Goal: Information Seeking & Learning: Learn about a topic

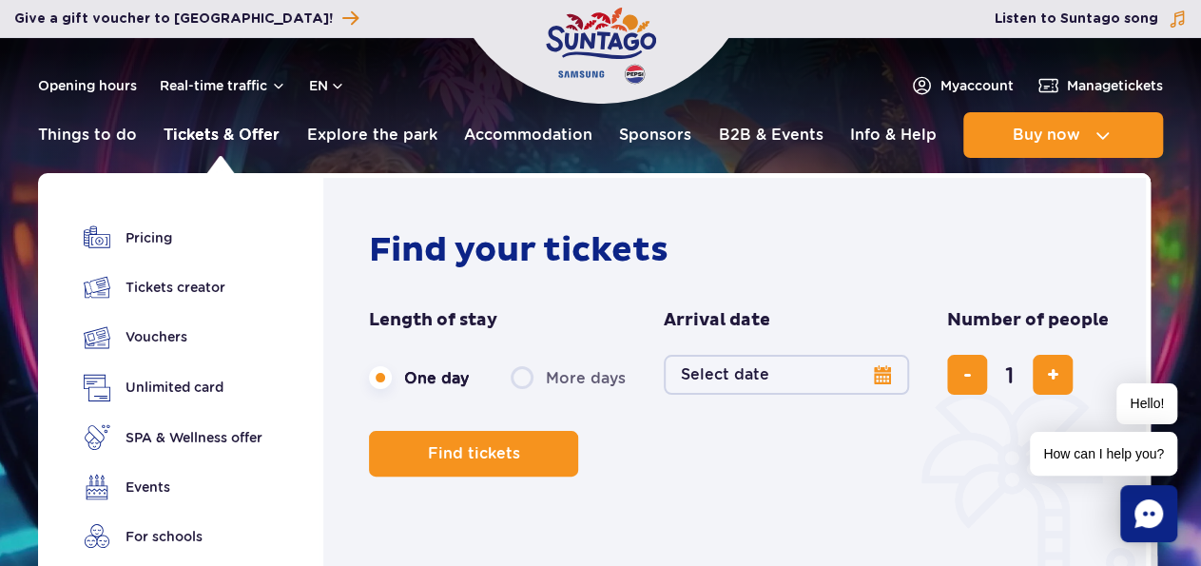
click at [228, 132] on link "Tickets & Offer" at bounding box center [222, 135] width 116 height 46
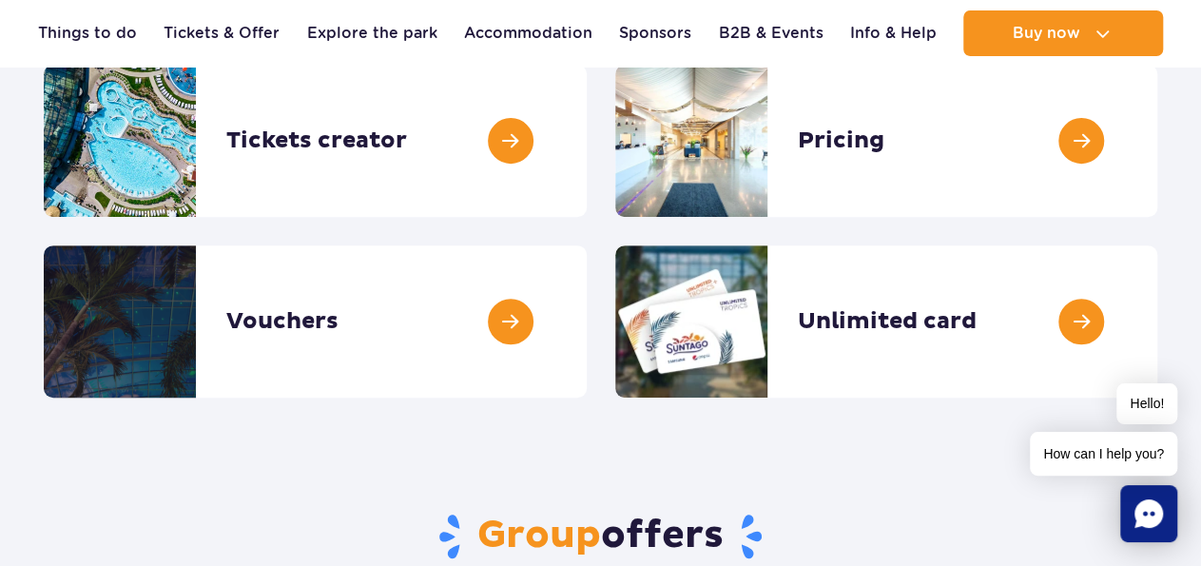
scroll to position [297, 0]
click at [1157, 143] on link at bounding box center [1157, 141] width 0 height 152
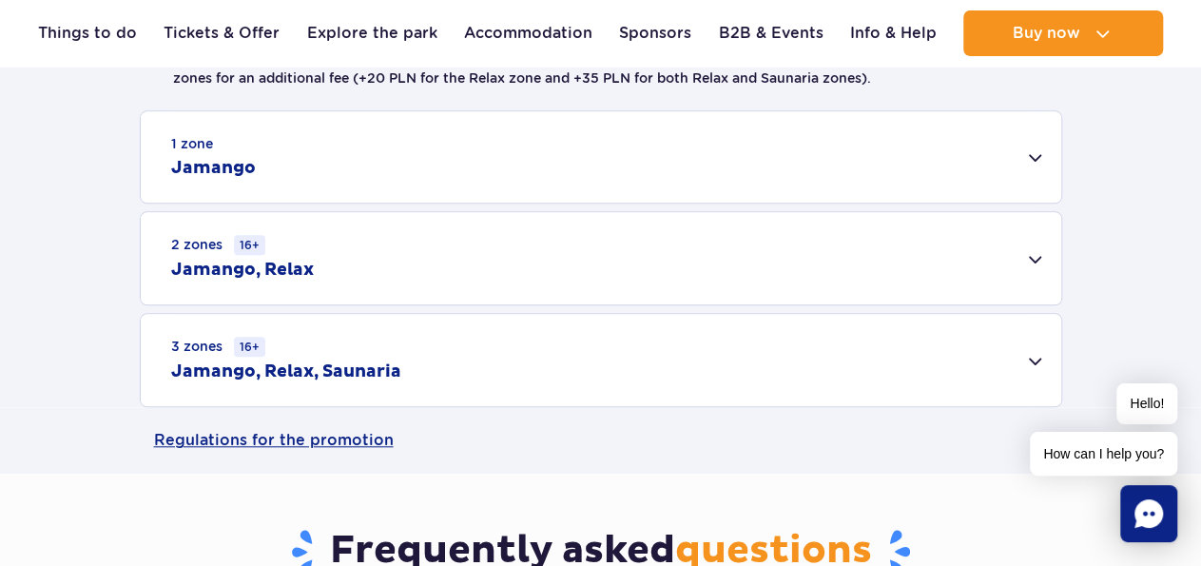
scroll to position [494, 0]
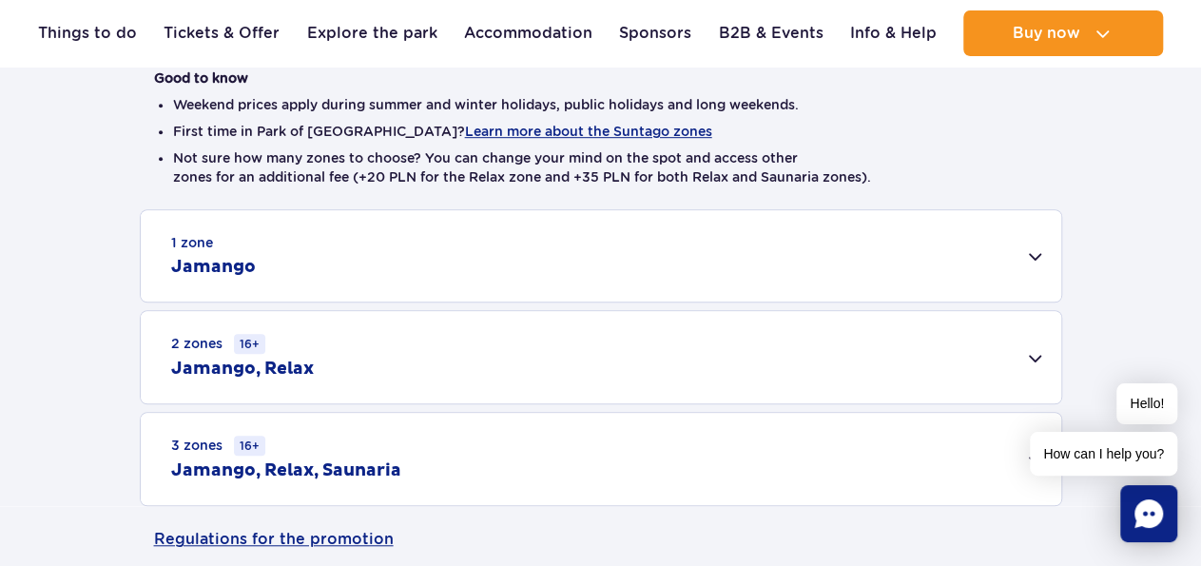
drag, startPoint x: 60, startPoint y: 230, endPoint x: 63, endPoint y: 210, distance: 20.2
click at [60, 228] on div "1 zone Jamango Adult (18 – 65 y.o.) / Teenager (16 – 18 y.o.) On the same day 1…" at bounding box center [600, 357] width 1201 height 297
click at [995, 274] on div "1 zone Jamango" at bounding box center [601, 255] width 920 height 91
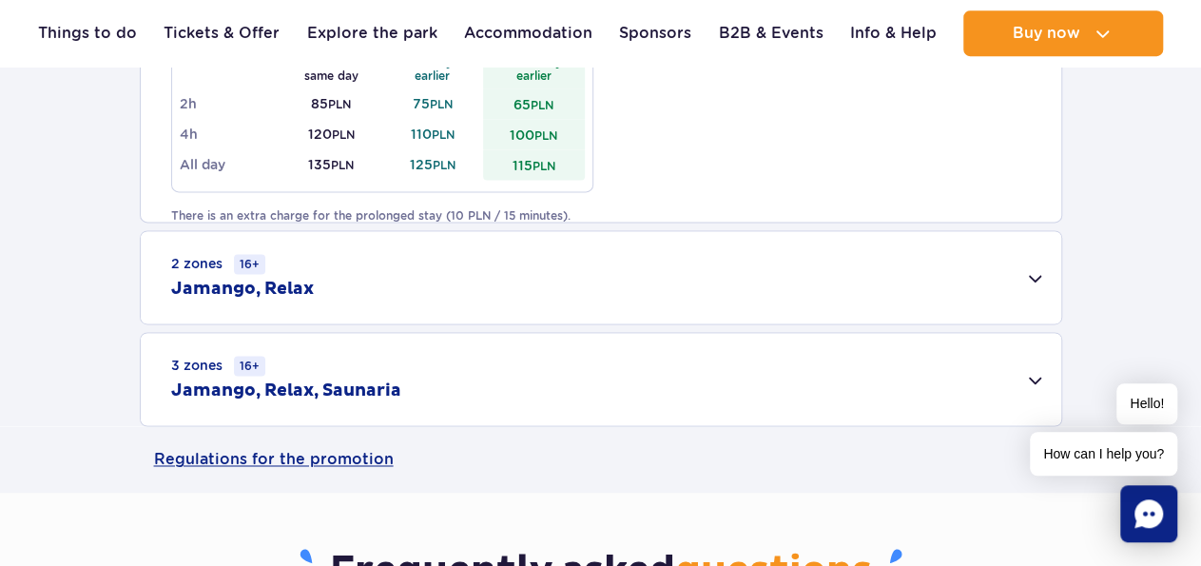
scroll to position [1285, 0]
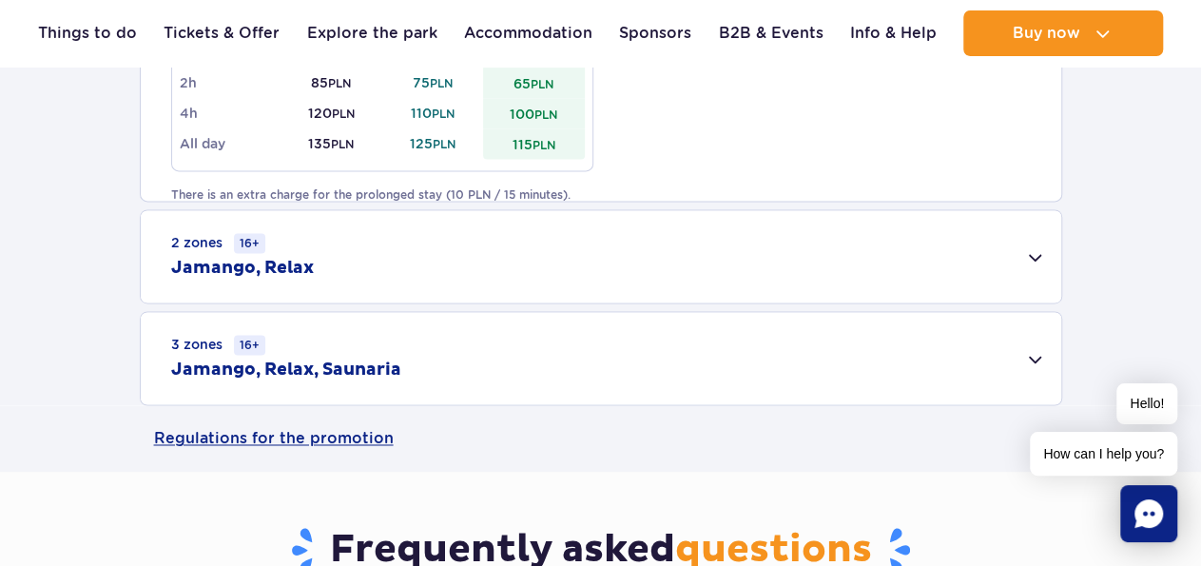
click at [1045, 354] on div "3 zones 16+ Jamango, Relax, Saunaria" at bounding box center [601, 358] width 920 height 92
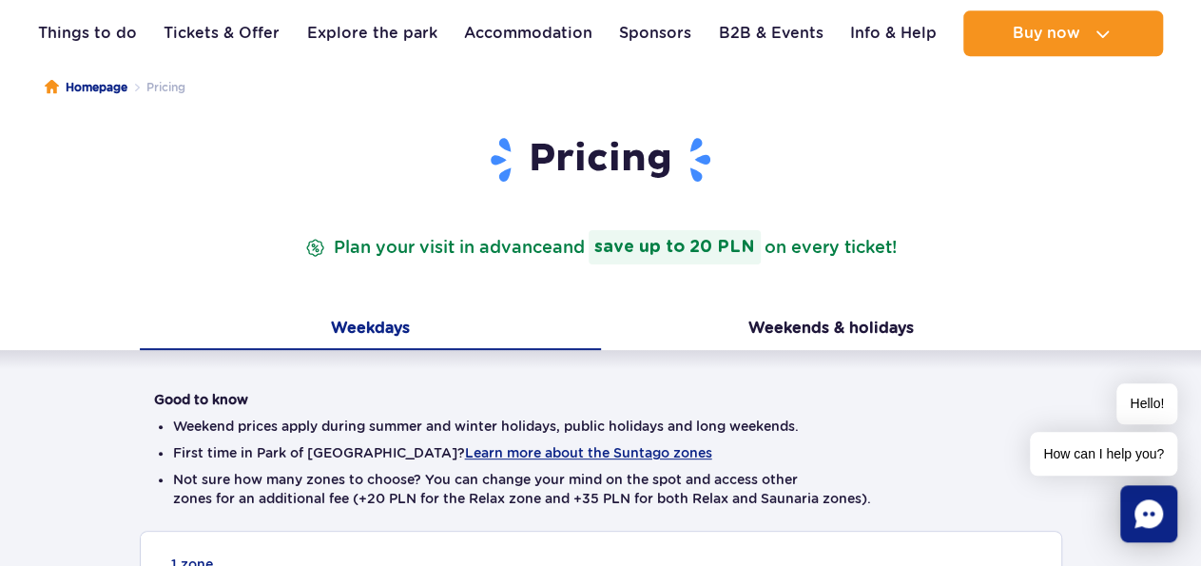
scroll to position [297, 0]
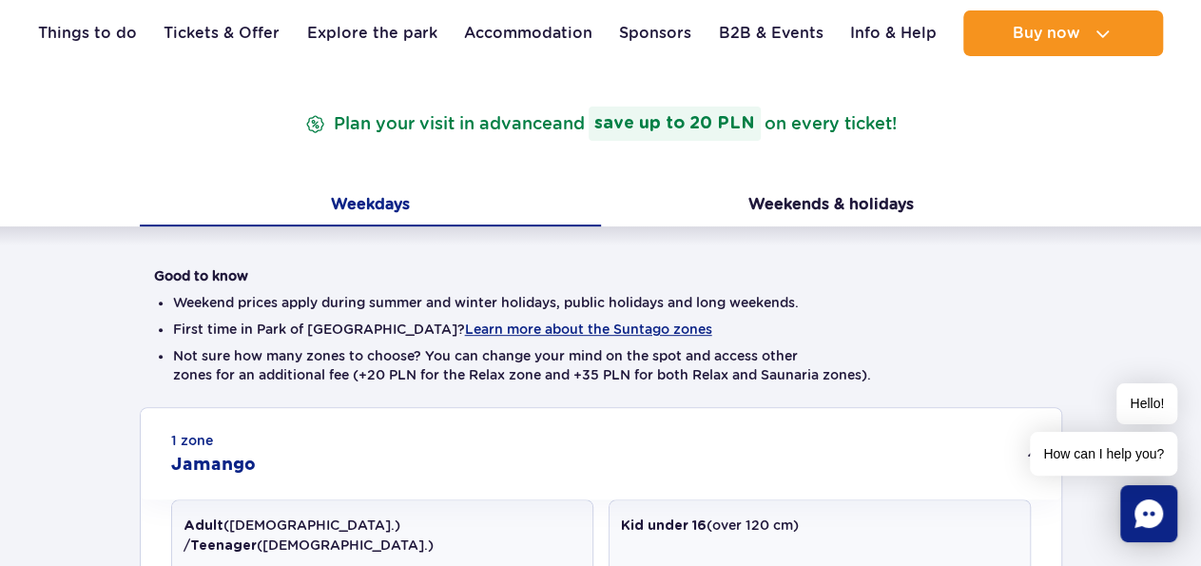
click at [762, 184] on div "Pricing Plan your visit in advance and save up to 20 PLN on every ticket!" at bounding box center [601, 98] width 922 height 175
click at [759, 212] on button "Weekends & holidays" at bounding box center [831, 206] width 461 height 40
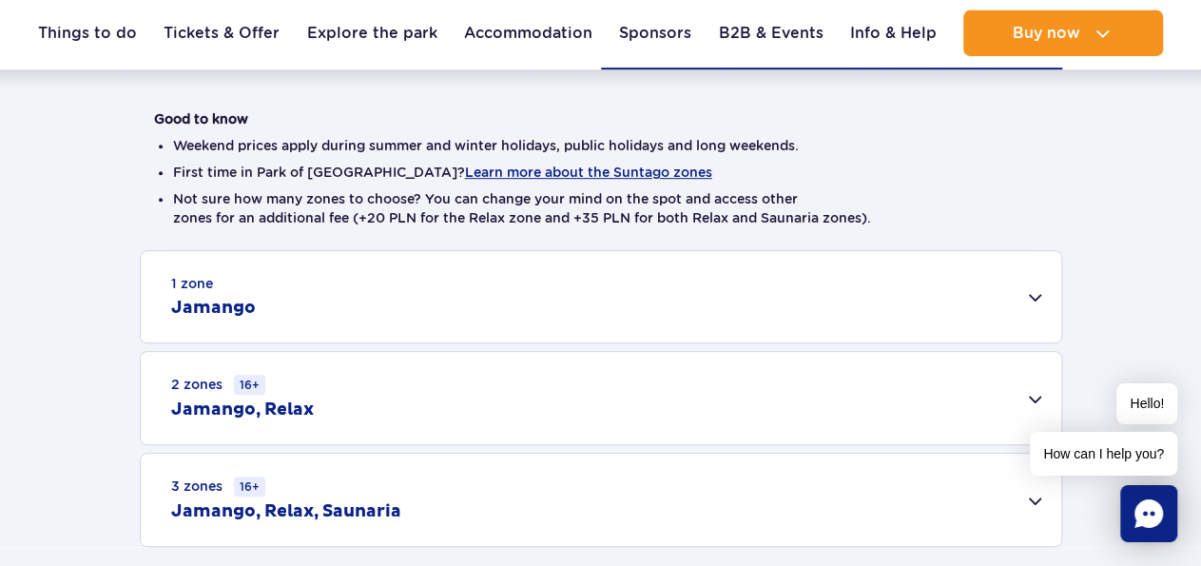
scroll to position [692, 0]
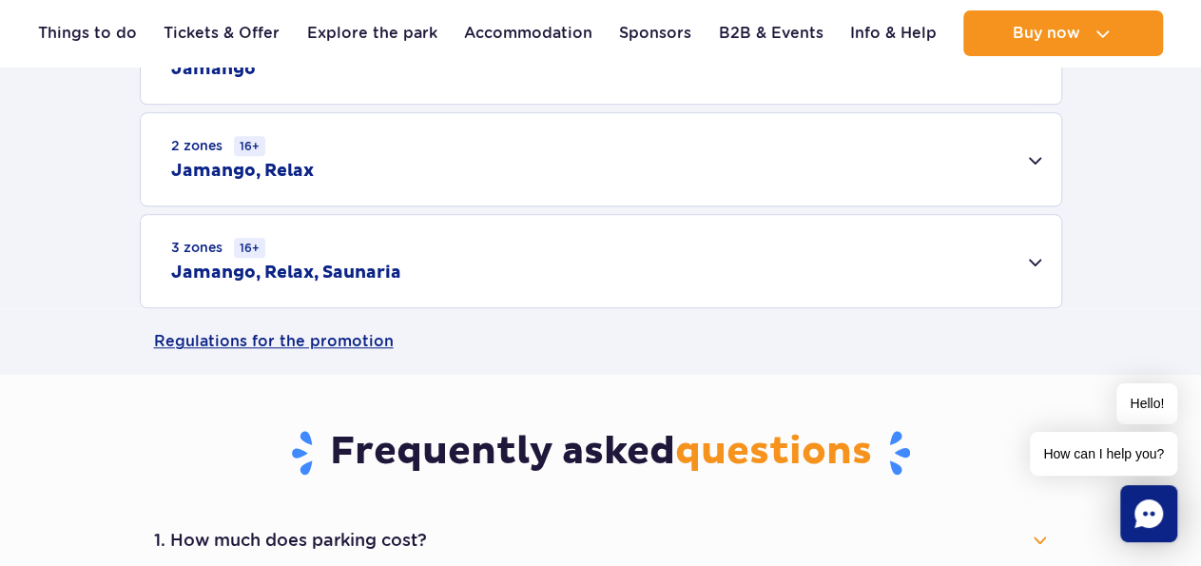
click at [451, 282] on div "3 zones 16+ Jamango, Relax, Saunaria" at bounding box center [601, 261] width 920 height 92
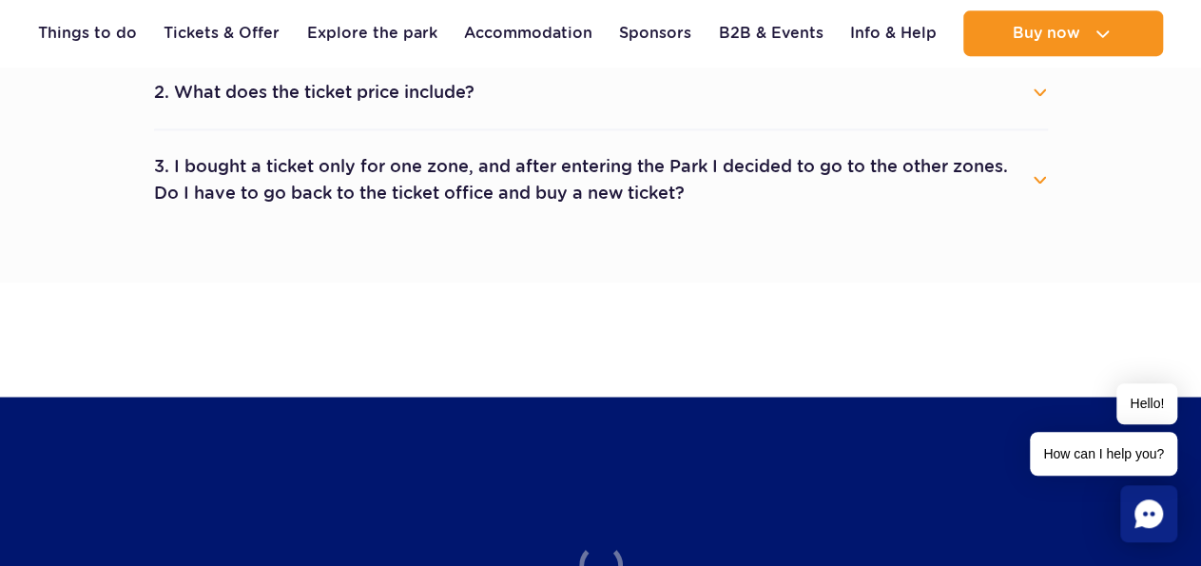
scroll to position [1483, 0]
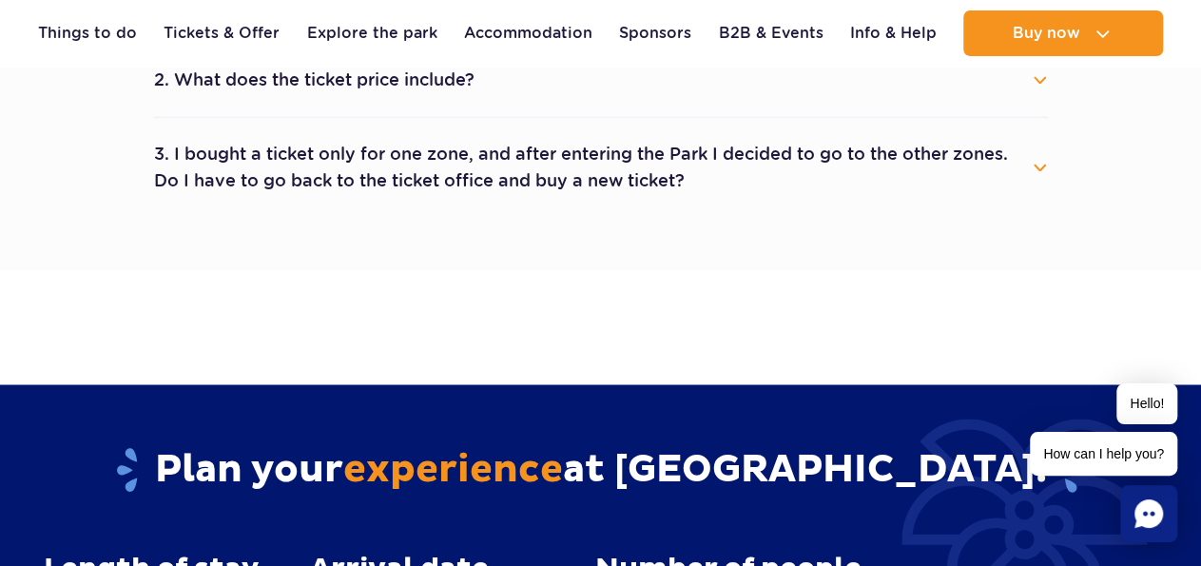
click at [459, 107] on li "2. What does the ticket price include? The ticket price includes entry to selec…" at bounding box center [601, 81] width 894 height 74
click at [589, 100] on button "2. What does the ticket price include?" at bounding box center [601, 80] width 894 height 42
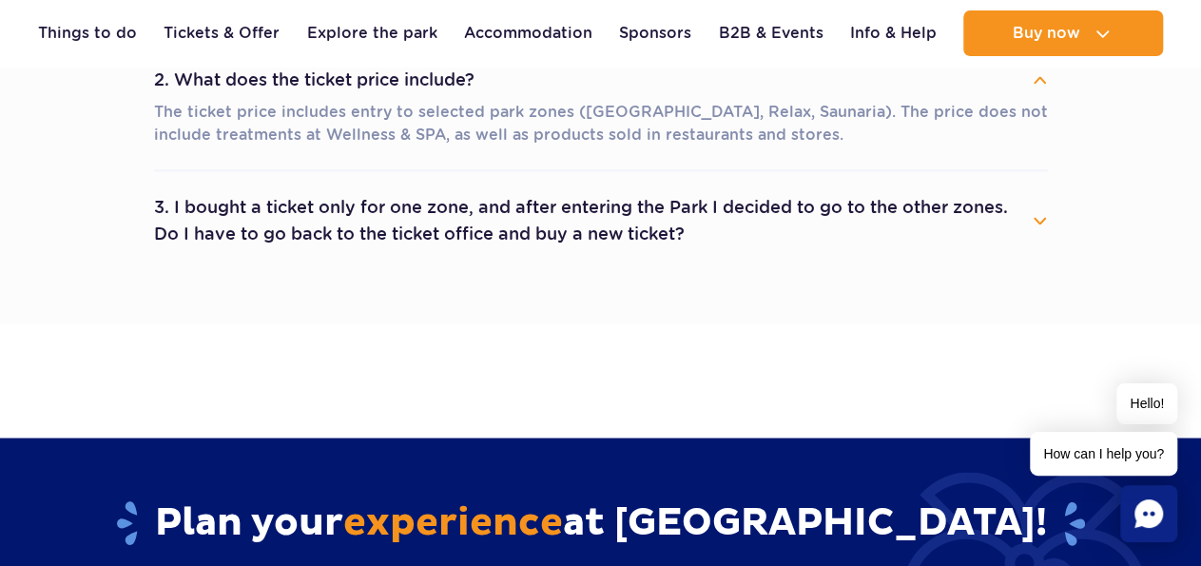
click at [929, 222] on button "3. I bought a ticket only for one zone, and after entering the Park I decided t…" at bounding box center [601, 220] width 894 height 68
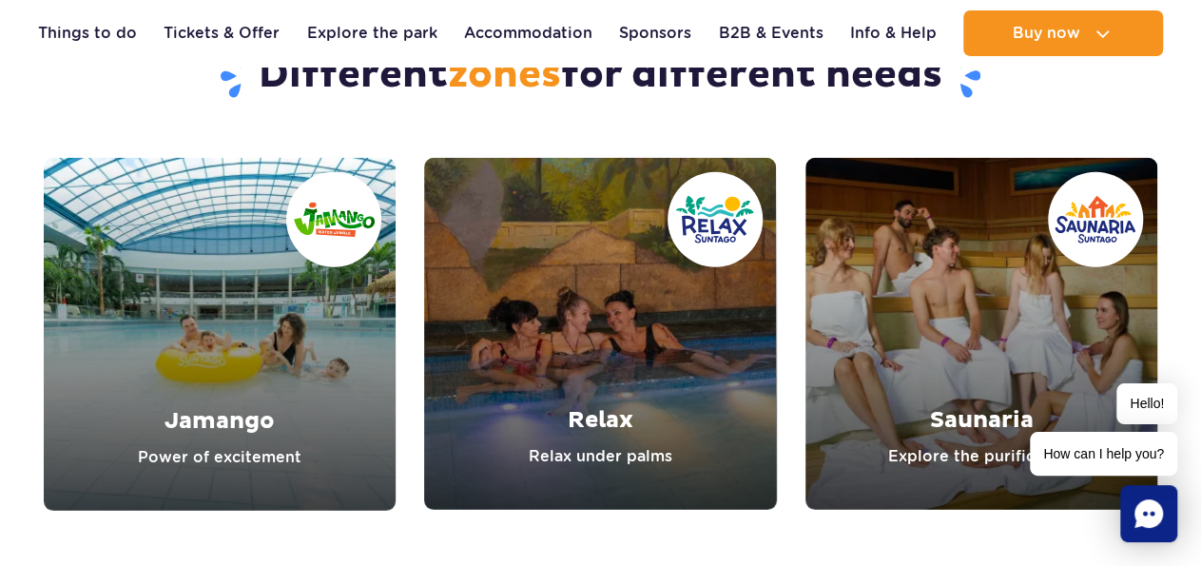
scroll to position [2472, 0]
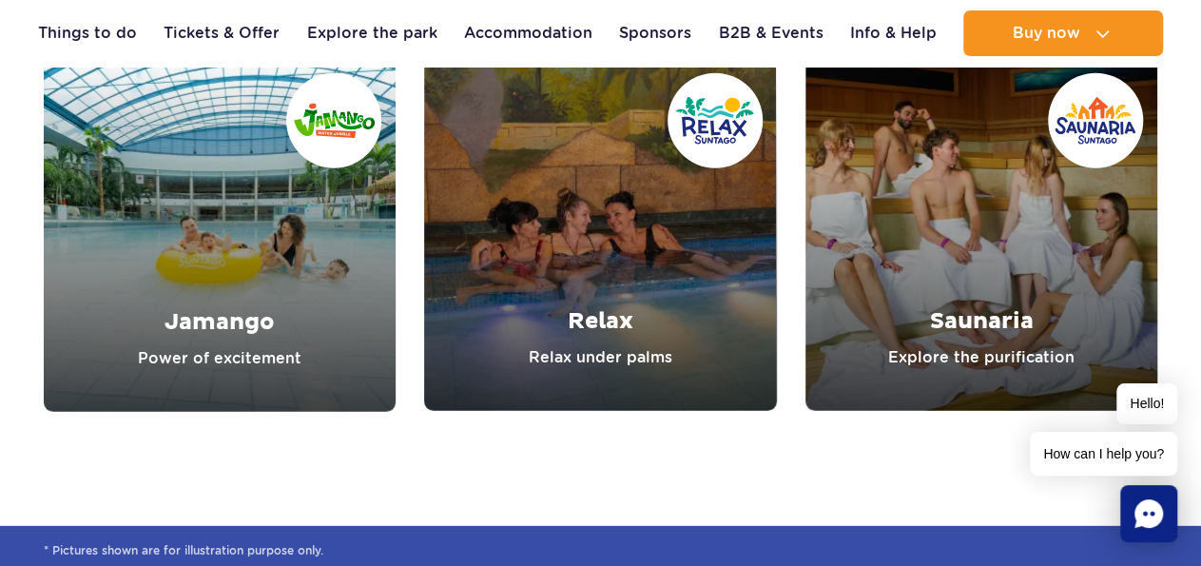
click at [609, 305] on link "Relax" at bounding box center [600, 235] width 352 height 352
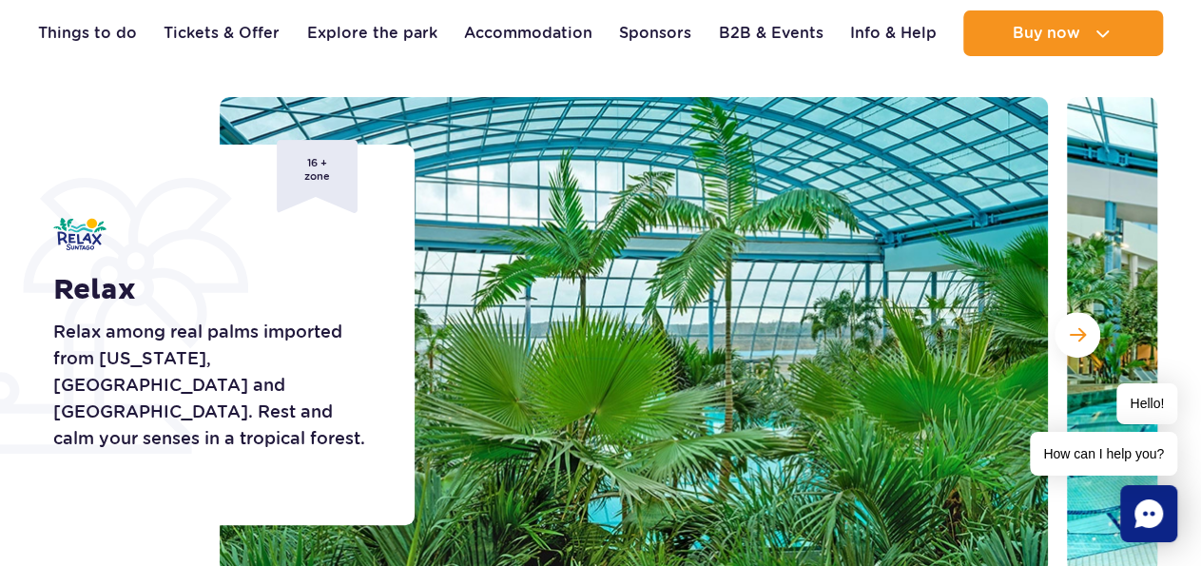
scroll to position [297, 0]
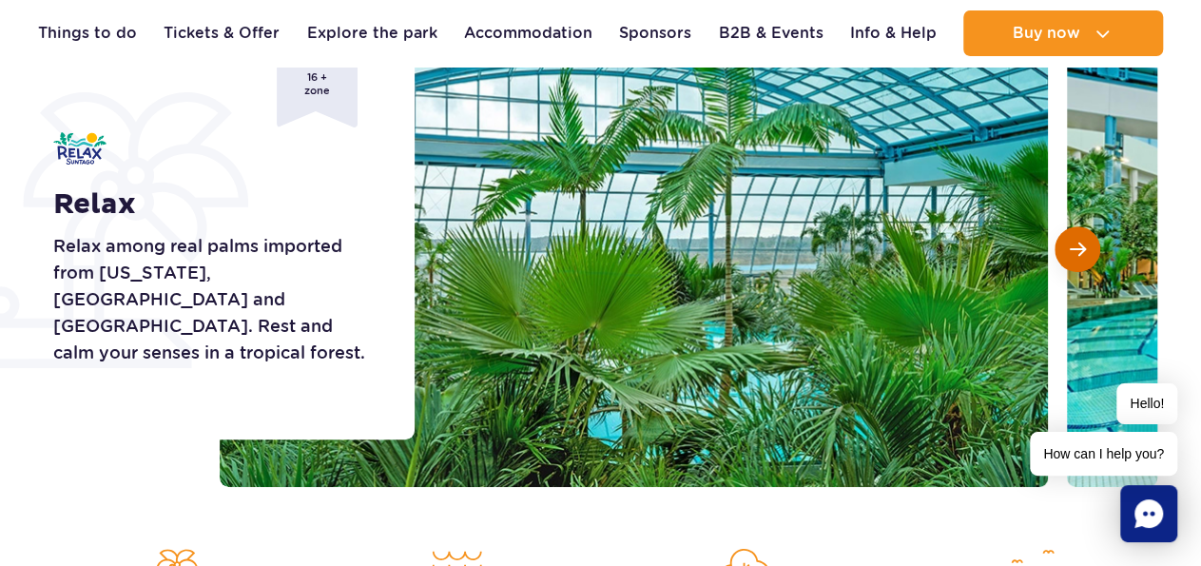
click at [1070, 254] on span "Next slide" at bounding box center [1078, 249] width 16 height 17
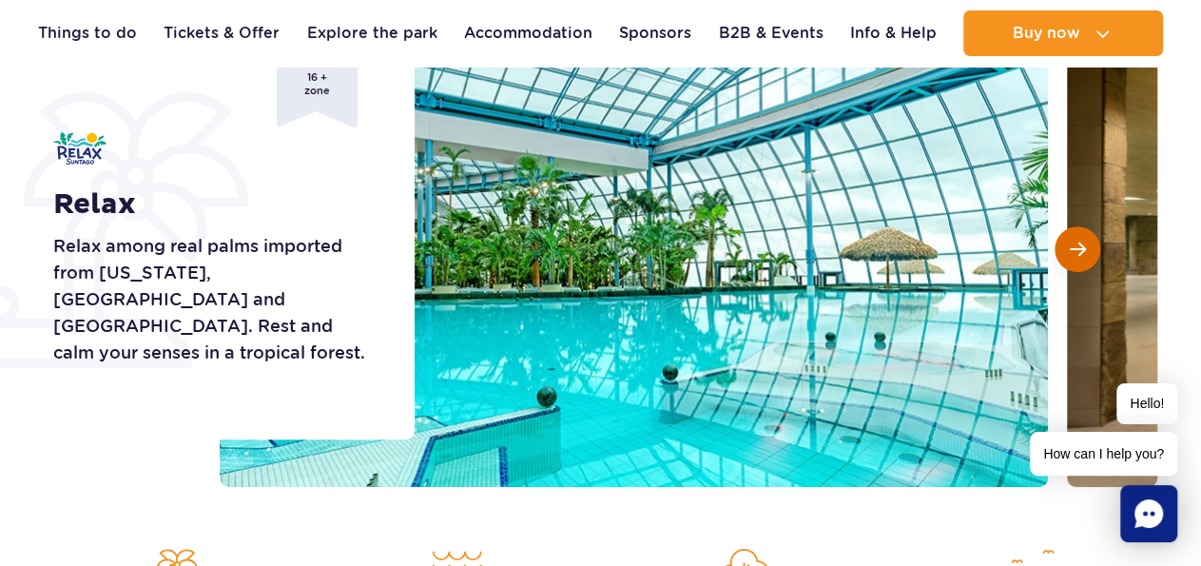
click at [1070, 254] on span "Next slide" at bounding box center [1078, 249] width 16 height 17
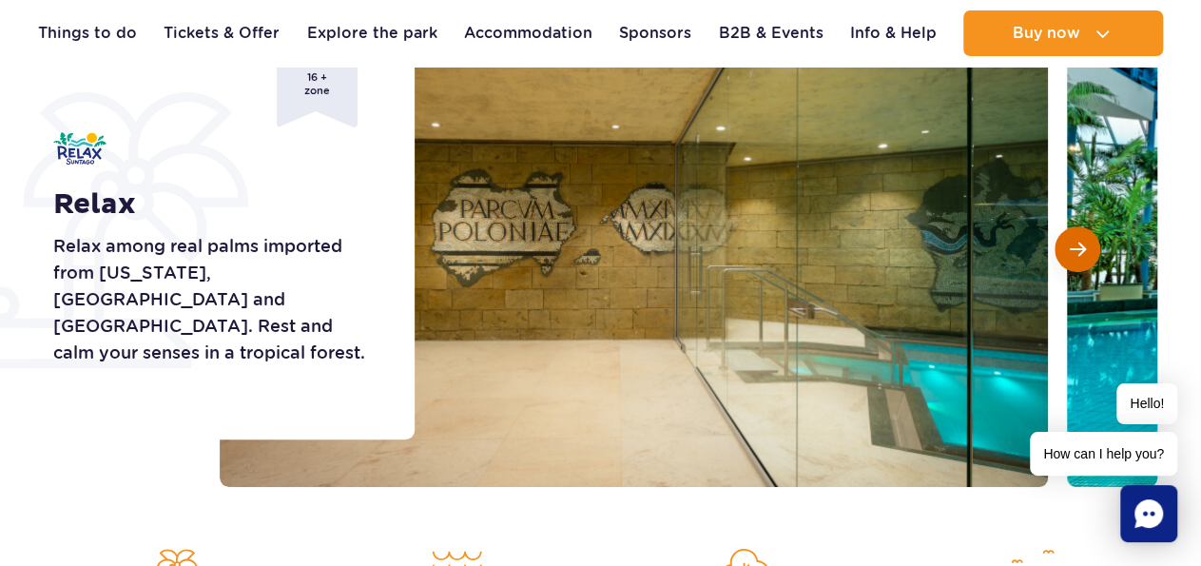
click at [1070, 254] on span "Next slide" at bounding box center [1078, 249] width 16 height 17
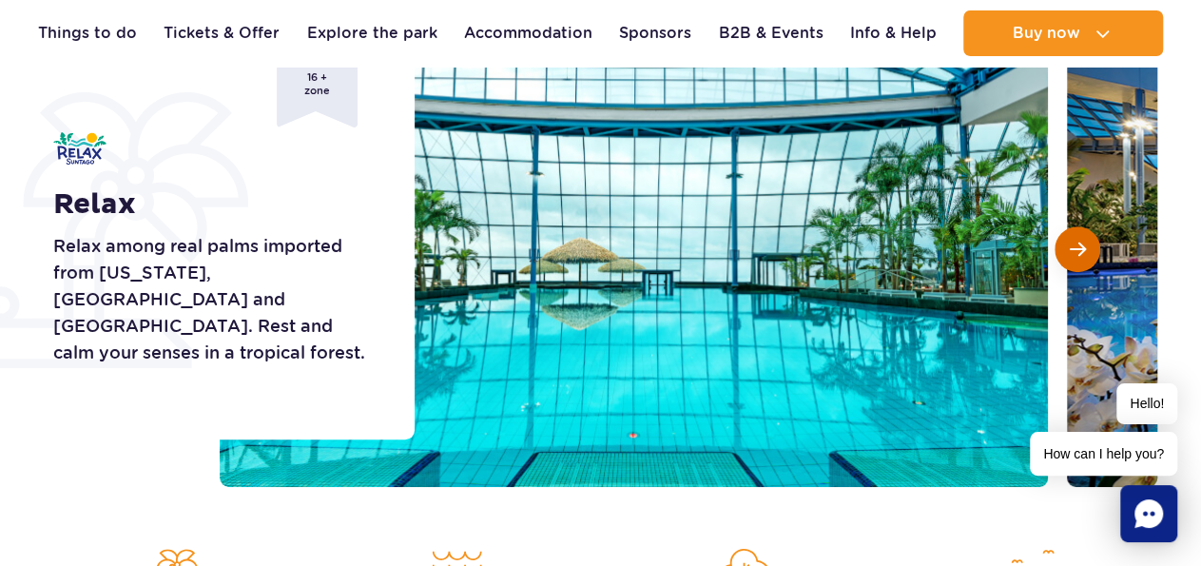
click at [1070, 254] on span "Next slide" at bounding box center [1078, 249] width 16 height 17
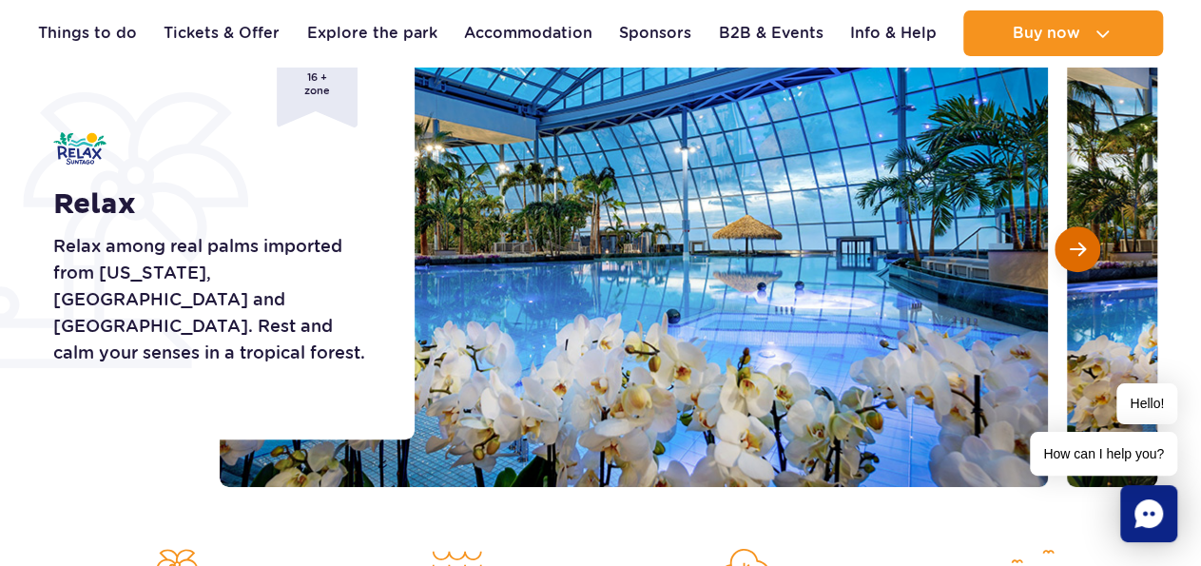
click at [1070, 254] on span "Next slide" at bounding box center [1078, 249] width 16 height 17
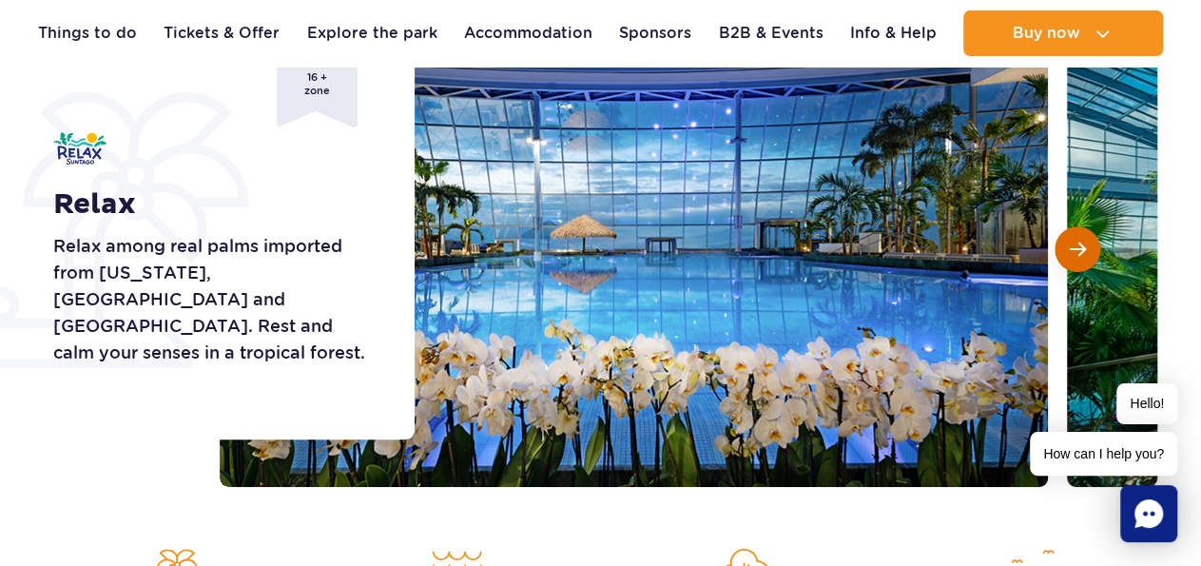
click at [1070, 254] on span "Next slide" at bounding box center [1078, 249] width 16 height 17
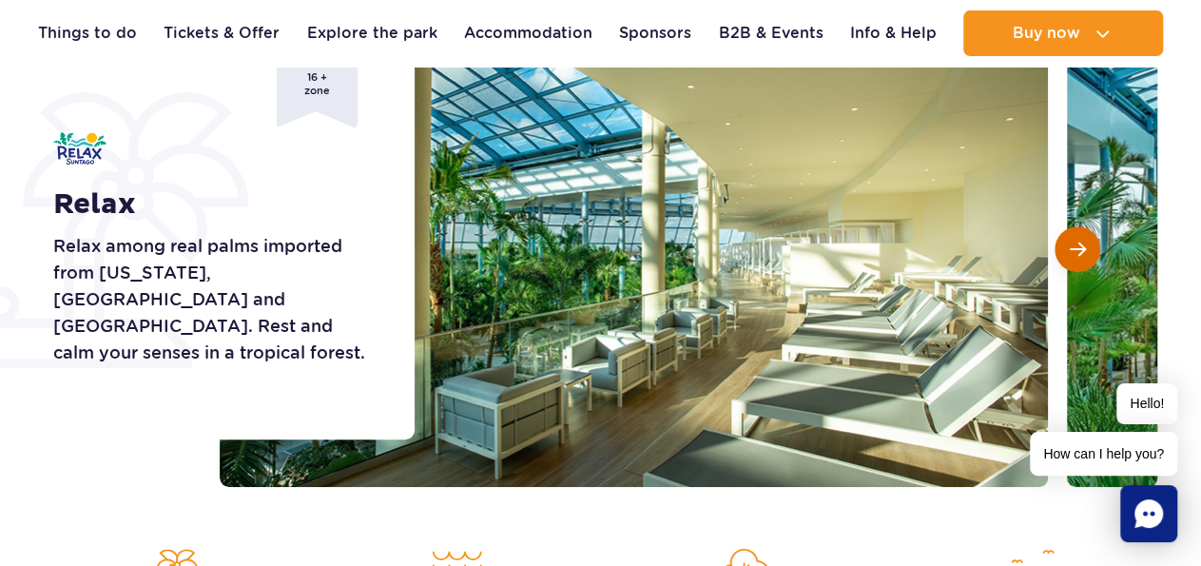
click at [1070, 254] on span "Next slide" at bounding box center [1078, 249] width 16 height 17
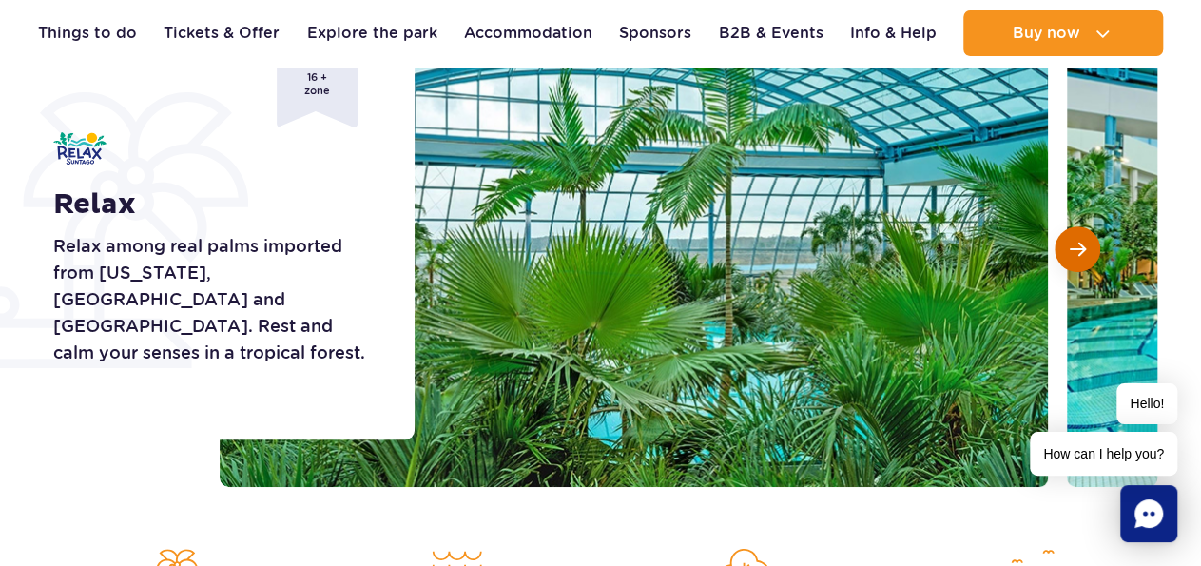
click at [1070, 254] on span "Next slide" at bounding box center [1078, 249] width 16 height 17
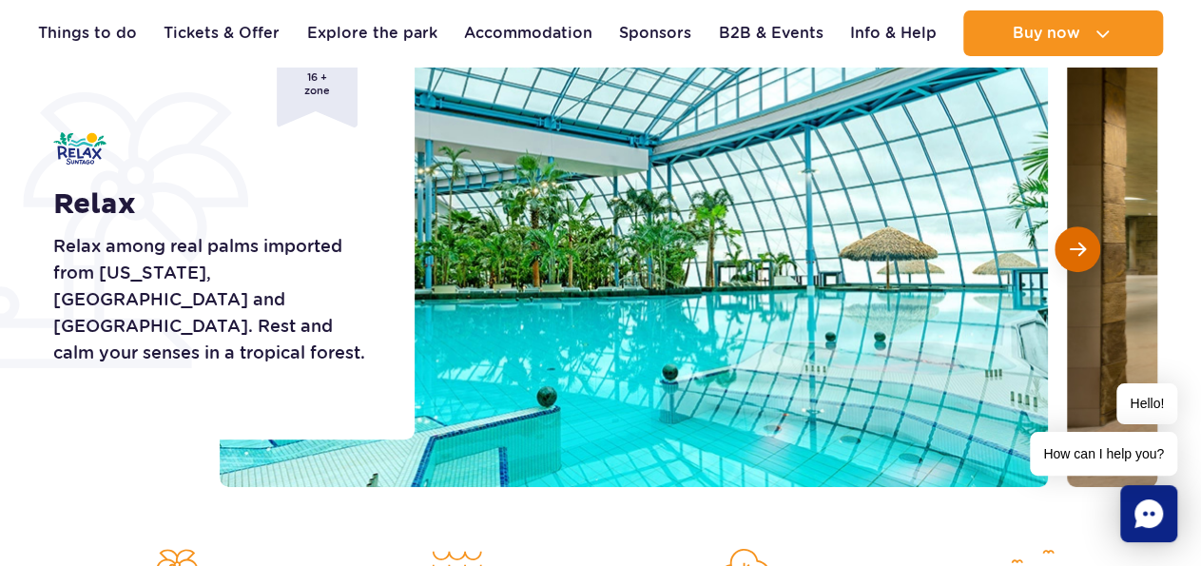
click at [1070, 254] on span "Next slide" at bounding box center [1078, 249] width 16 height 17
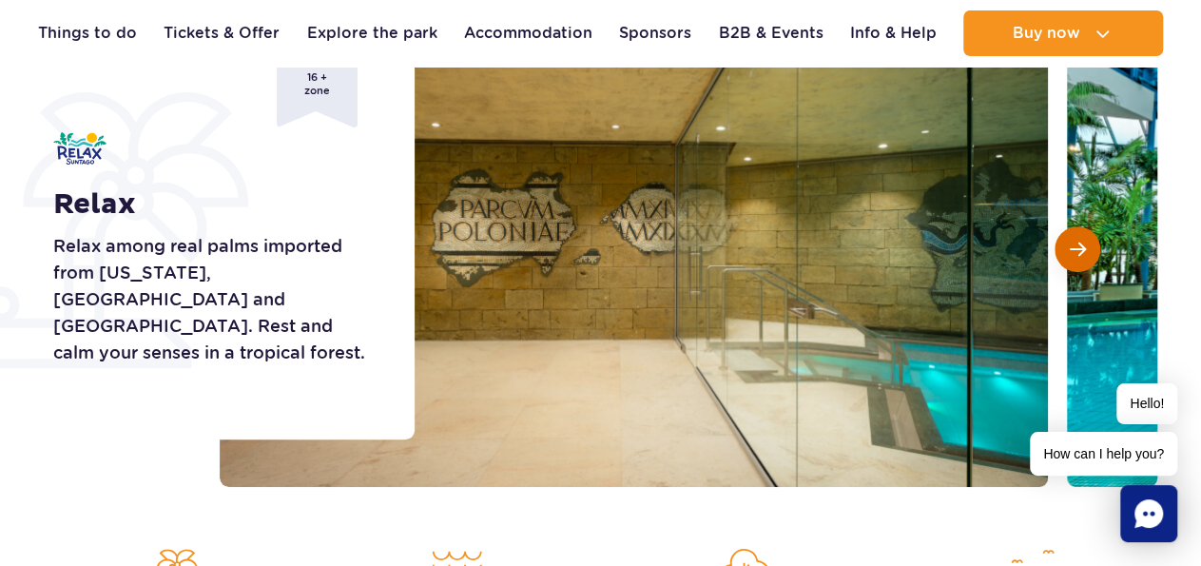
click at [1072, 255] on span "Next slide" at bounding box center [1078, 249] width 16 height 17
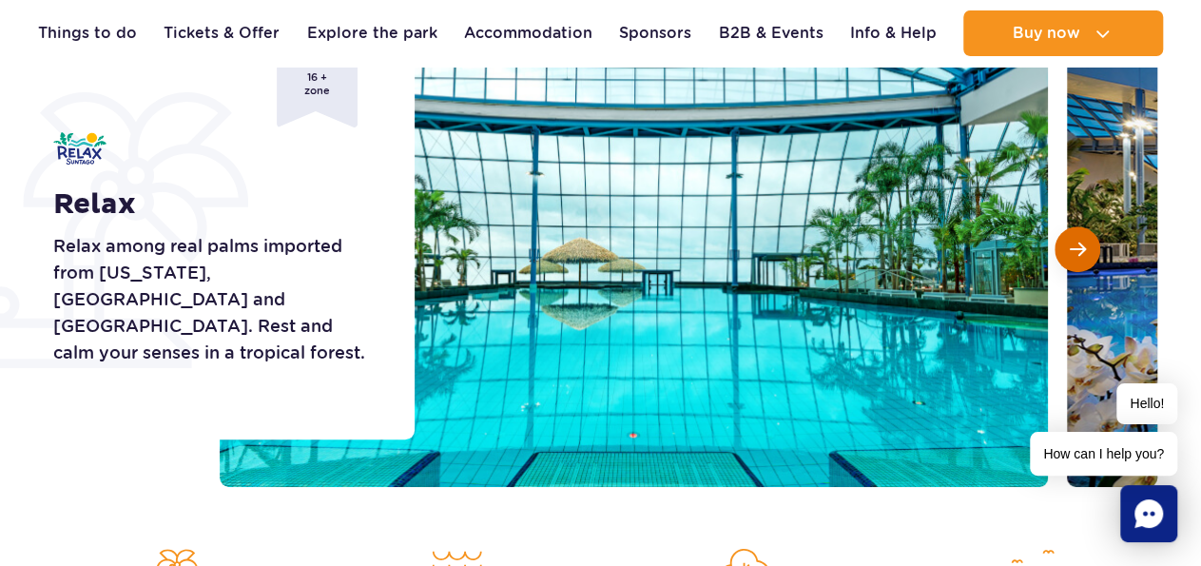
click at [1072, 256] on span "Next slide" at bounding box center [1078, 249] width 16 height 17
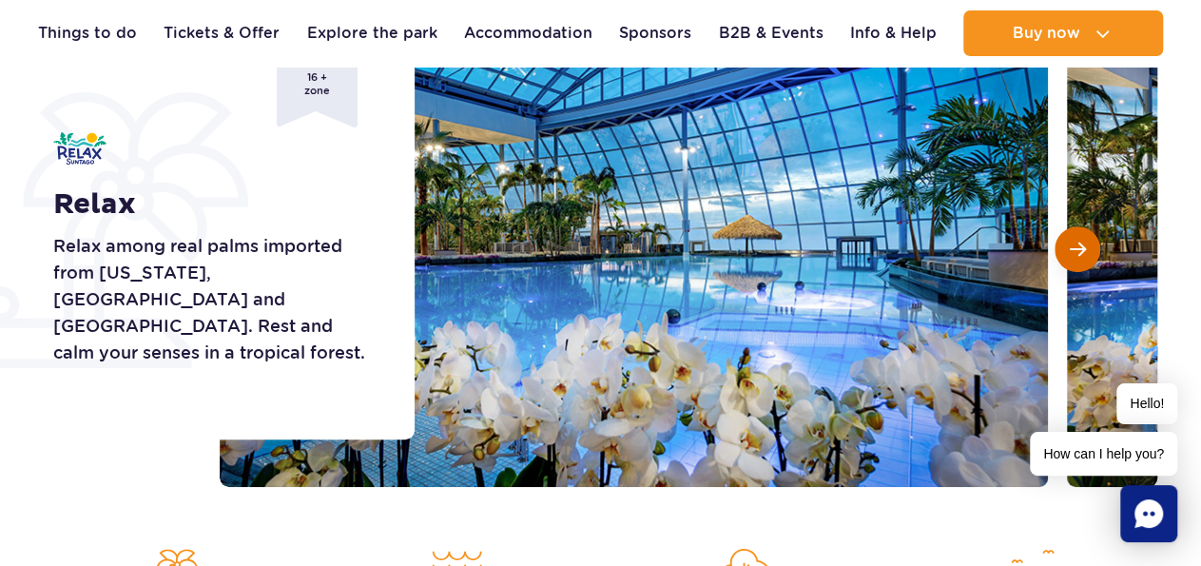
click at [1072, 256] on span "Next slide" at bounding box center [1078, 249] width 16 height 17
